Goal: Task Accomplishment & Management: Manage account settings

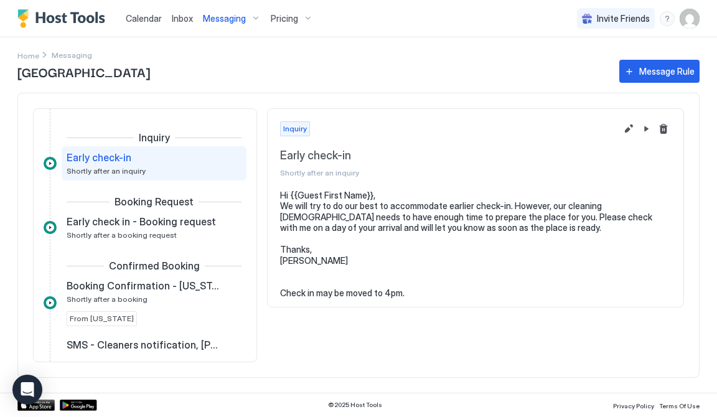
click at [146, 22] on span "Calendar" at bounding box center [144, 18] width 36 height 11
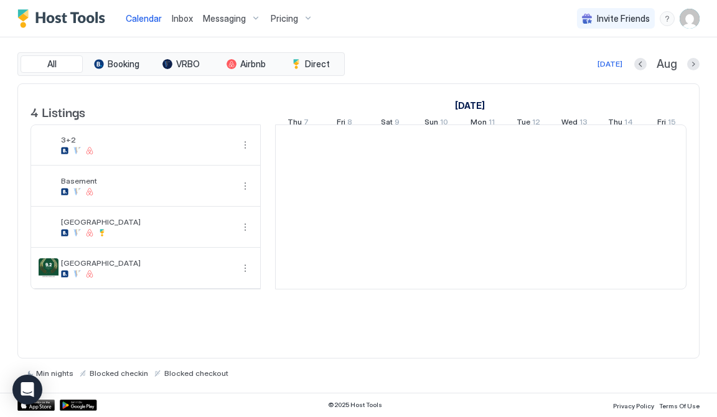
scroll to position [0, 691]
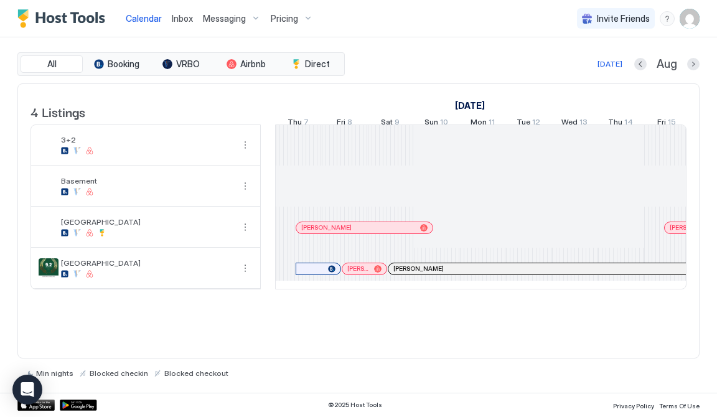
scroll to position [0, 691]
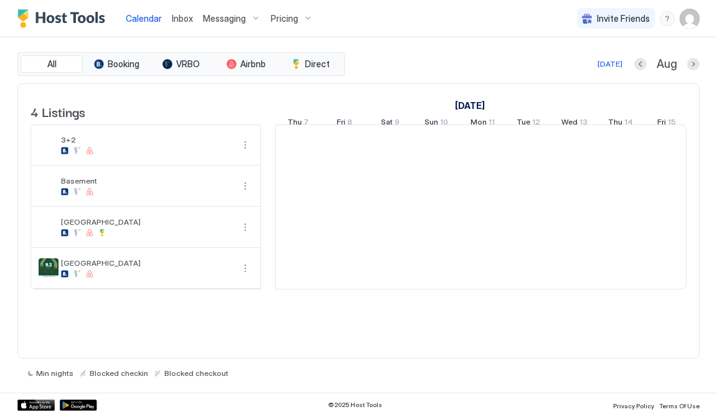
scroll to position [0, 691]
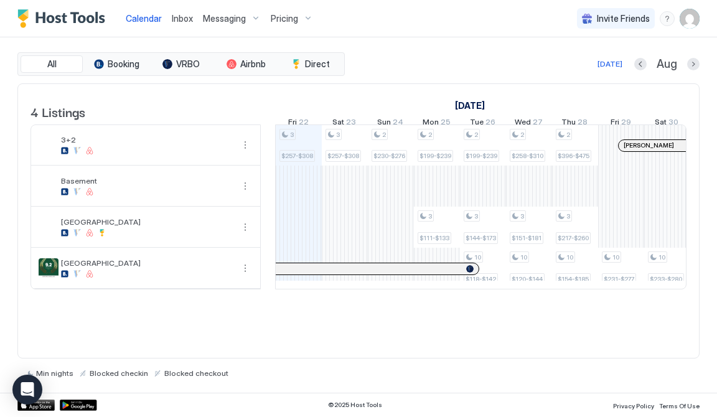
click at [244, 18] on div "Messaging" at bounding box center [232, 18] width 68 height 21
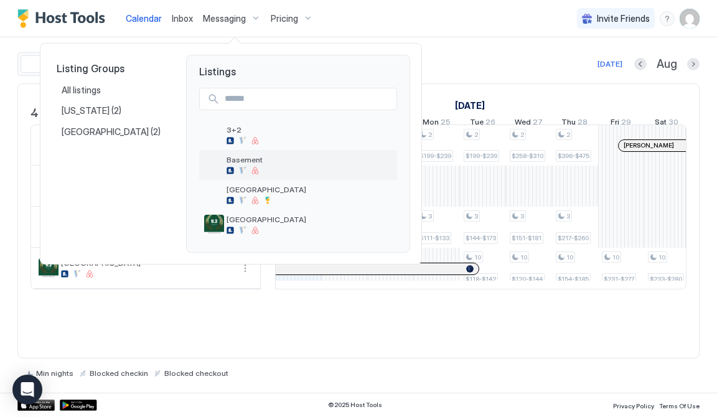
click at [260, 168] on div at bounding box center [310, 170] width 166 height 7
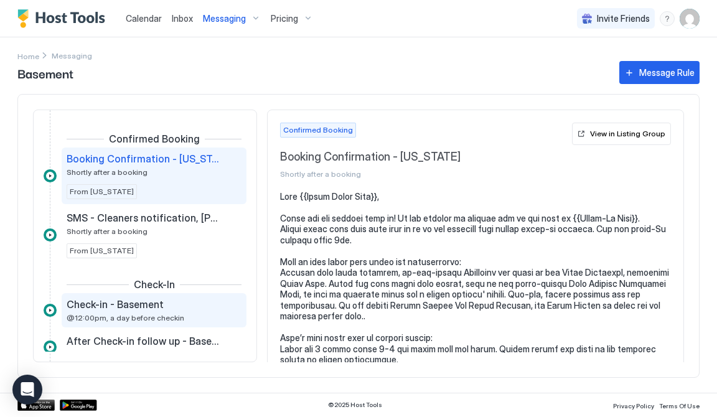
click at [137, 317] on span "@12:00pm, a day before checkin" at bounding box center [126, 317] width 118 height 9
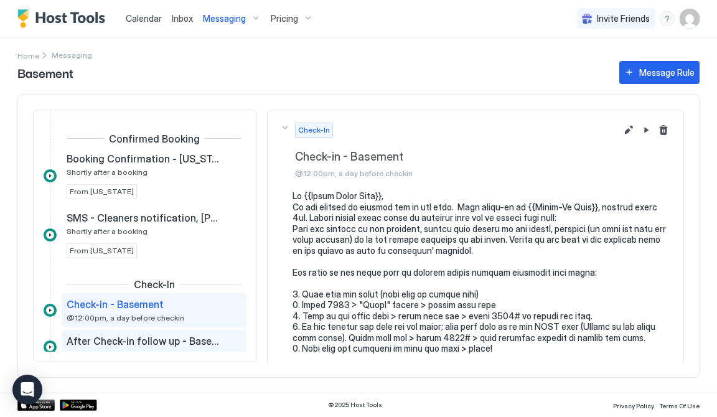
click at [133, 339] on span "After Check-in follow up - Basement" at bounding box center [144, 341] width 155 height 12
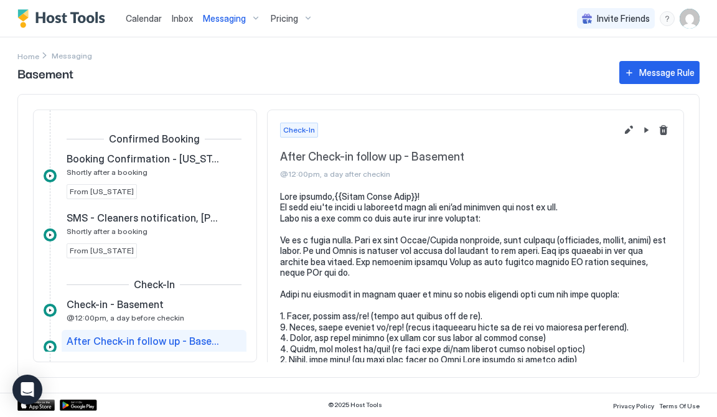
scroll to position [2, 0]
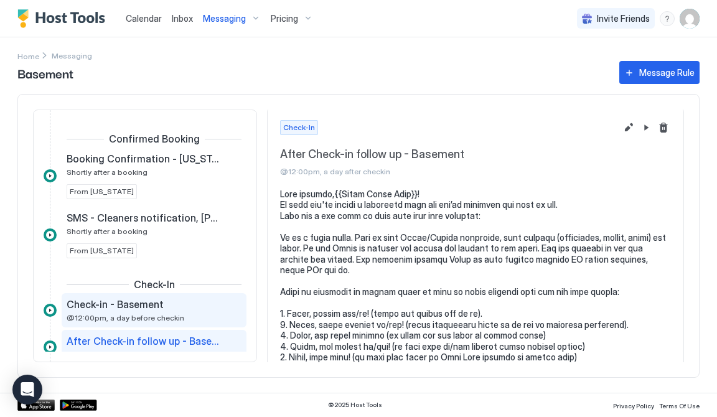
click at [150, 306] on span "Check-in - Basement" at bounding box center [115, 304] width 97 height 12
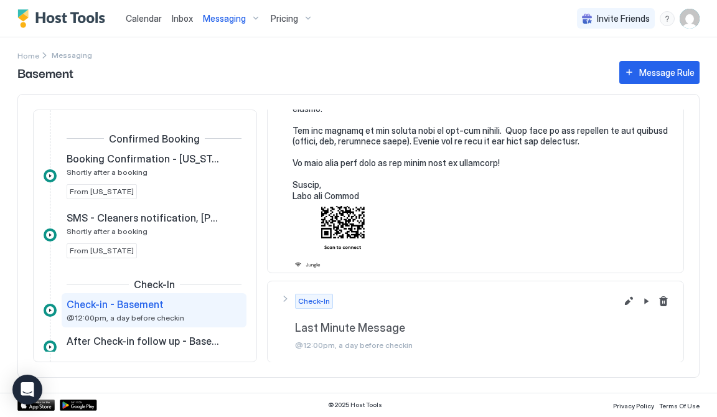
scroll to position [359, 0]
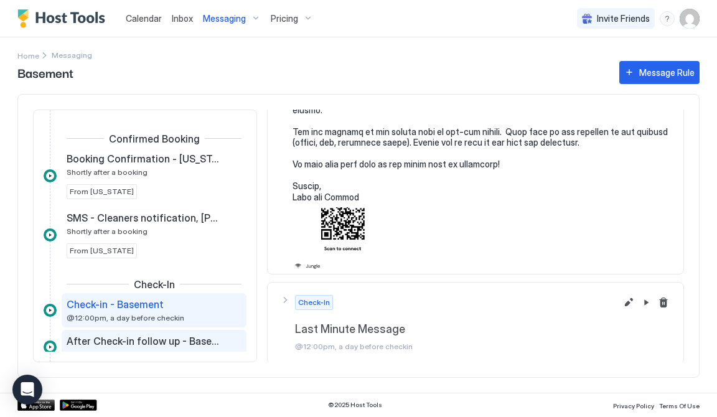
click at [121, 340] on span "After Check-in follow up - Basement" at bounding box center [144, 341] width 155 height 12
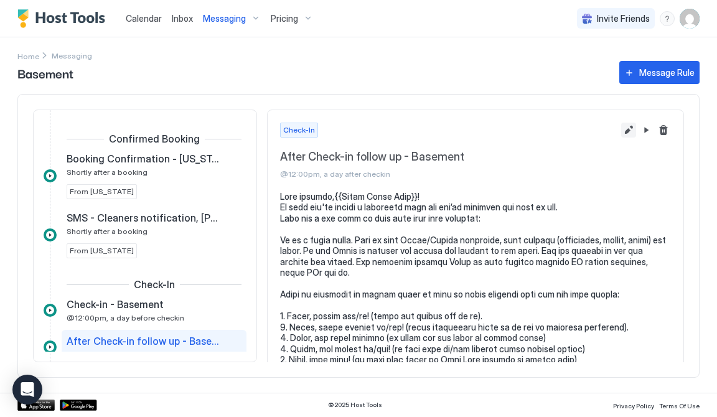
click at [627, 131] on button "Edit message rule" at bounding box center [628, 130] width 15 height 15
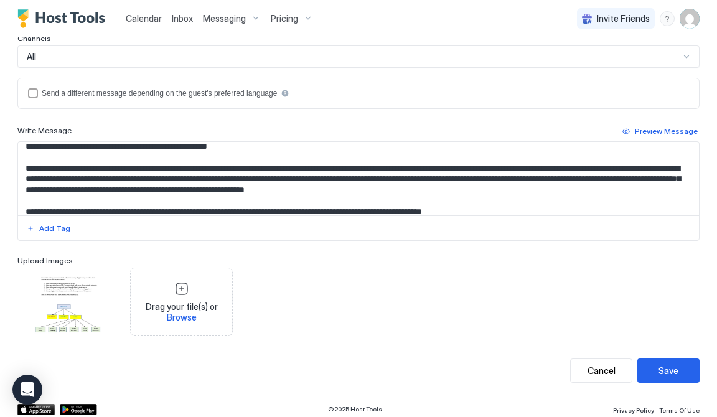
scroll to position [169, 0]
drag, startPoint x: 25, startPoint y: 157, endPoint x: 421, endPoint y: 184, distance: 397.0
click at [421, 184] on textarea "Input Field" at bounding box center [358, 178] width 681 height 73
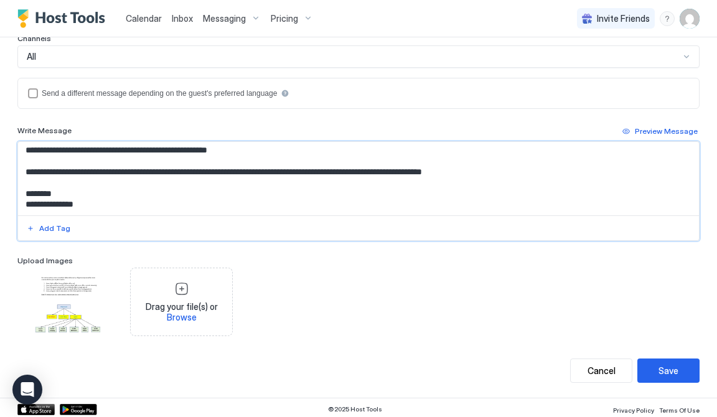
scroll to position [156, 0]
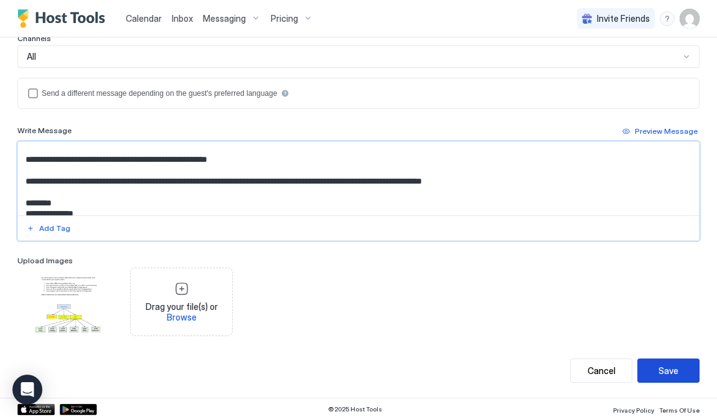
type textarea "**********"
click at [665, 365] on div "Save" at bounding box center [669, 370] width 20 height 13
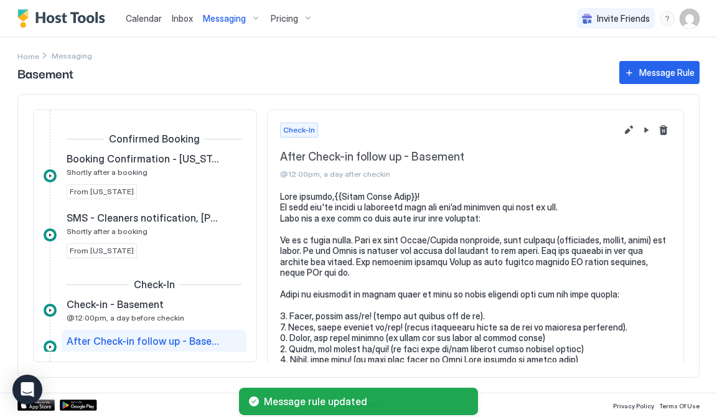
scroll to position [109, 0]
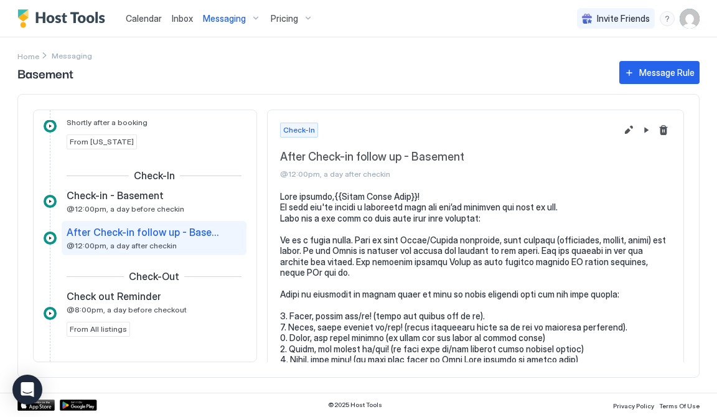
click at [242, 20] on span "Messaging" at bounding box center [224, 18] width 43 height 11
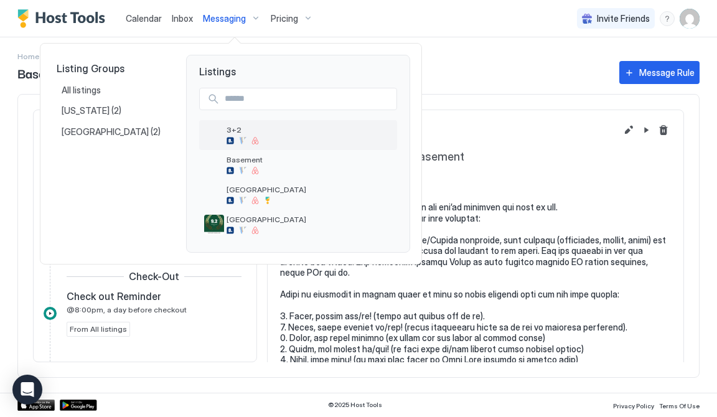
click at [242, 138] on div at bounding box center [242, 140] width 7 height 7
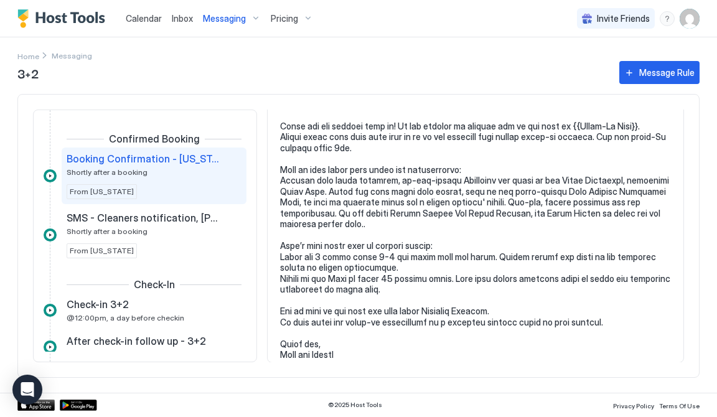
scroll to position [91, 0]
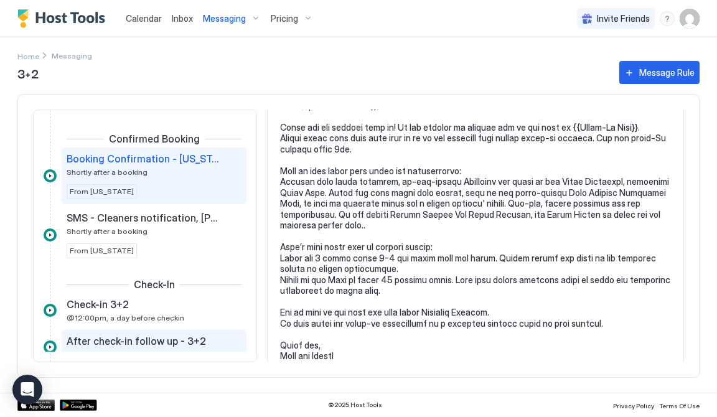
click at [102, 336] on span "After check-in follow up - 3+2" at bounding box center [136, 341] width 139 height 12
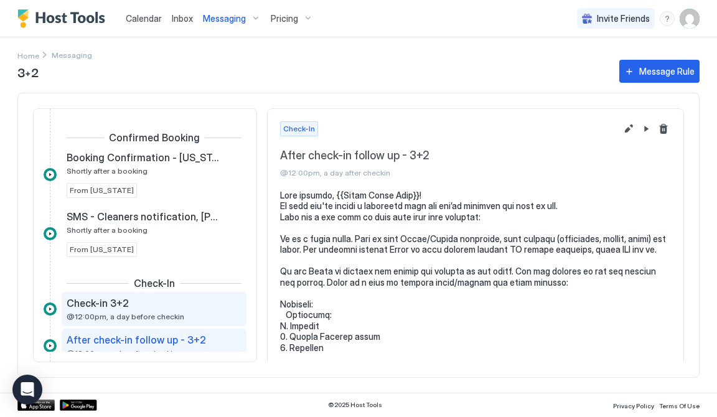
click at [111, 306] on span "Check-in 3+2" at bounding box center [98, 303] width 62 height 12
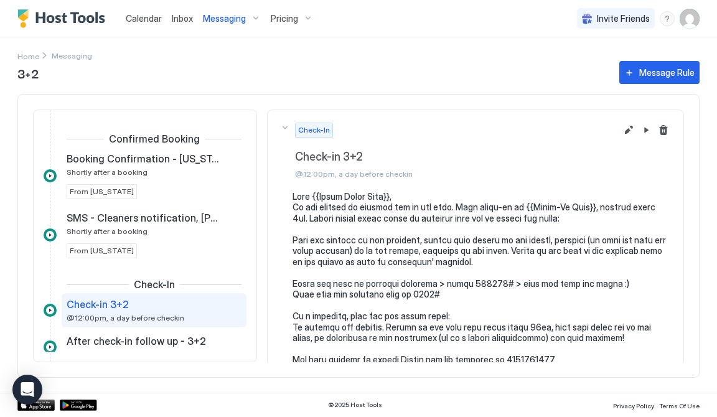
click at [158, 17] on span "Calendar" at bounding box center [144, 18] width 36 height 11
